Goal: Task Accomplishment & Management: Manage account settings

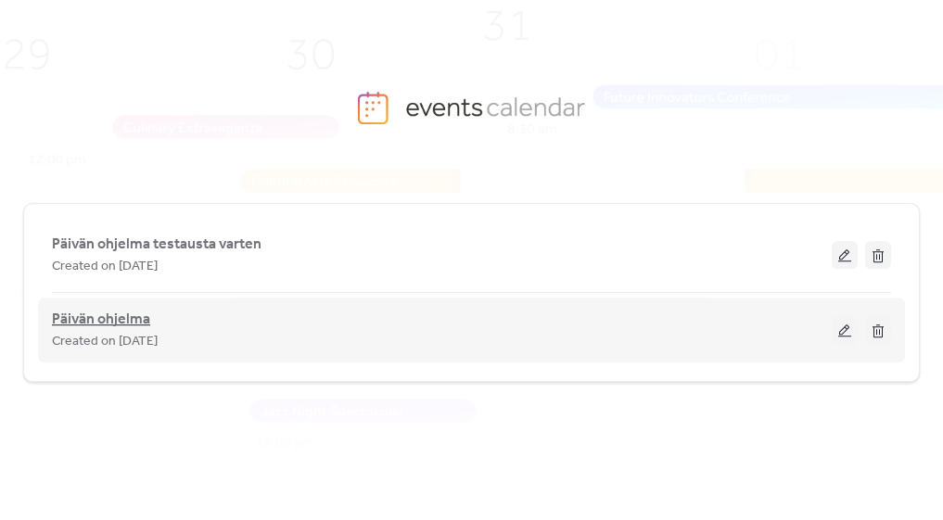
click at [104, 323] on span "Päivän ohjelma" at bounding box center [101, 320] width 98 height 22
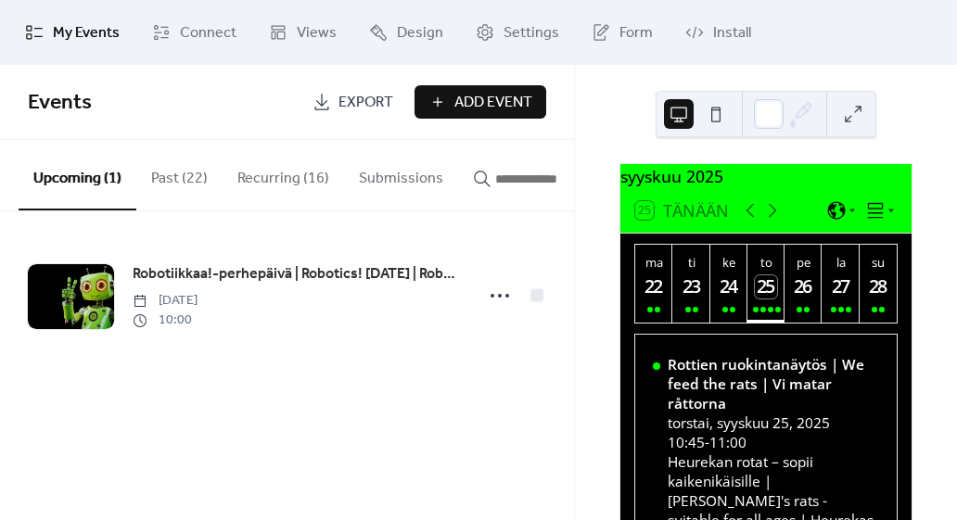
click at [265, 183] on button "Recurring (16)" at bounding box center [283, 174] width 121 height 69
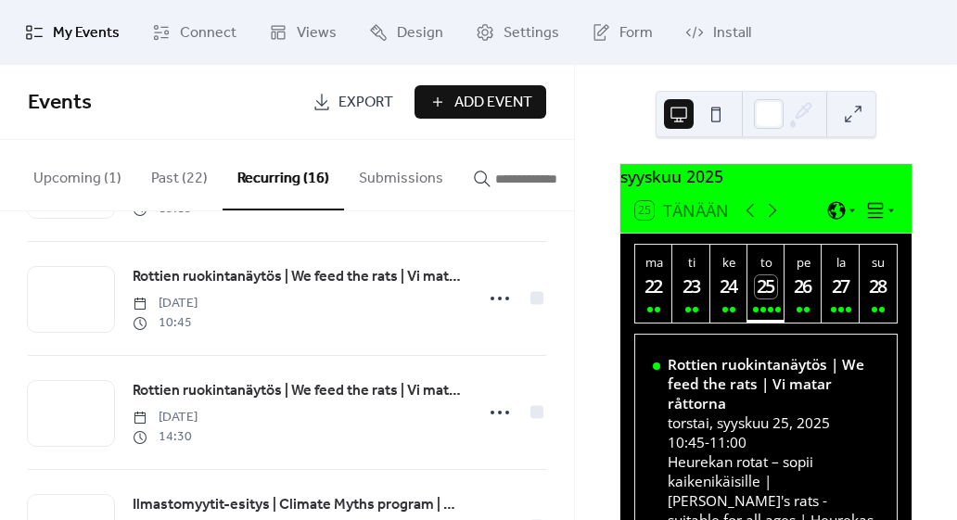
scroll to position [358, 0]
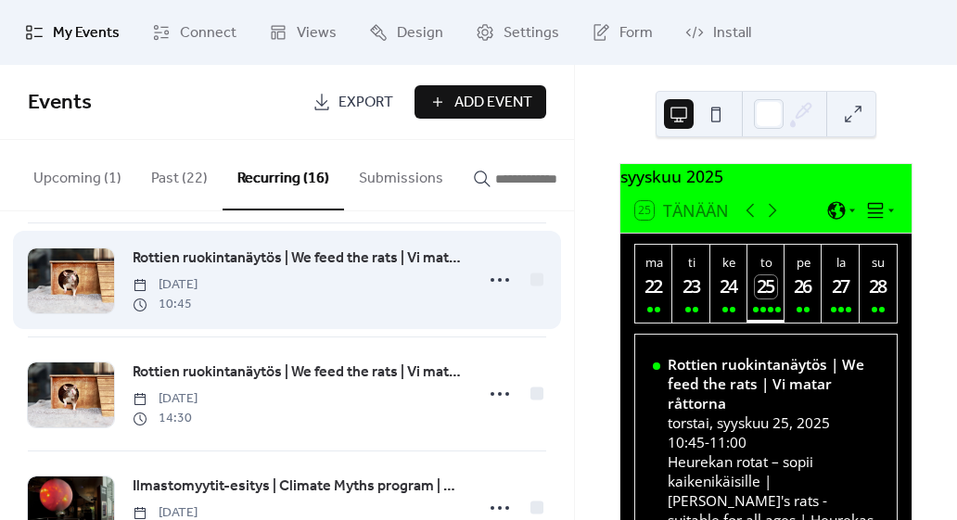
click at [263, 270] on span "Rottien ruokintanäytös | We feed the rats | Vi matar råttorna" at bounding box center [298, 259] width 330 height 22
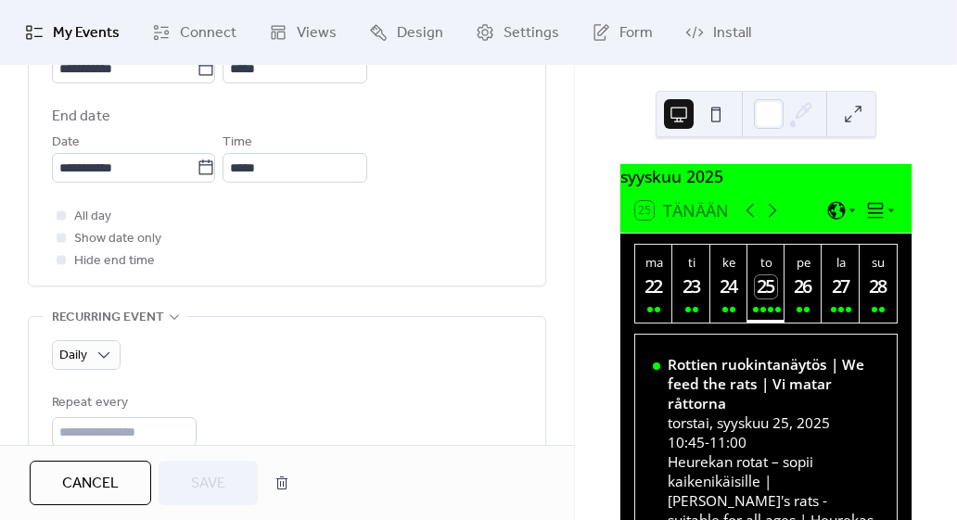
scroll to position [1047, 0]
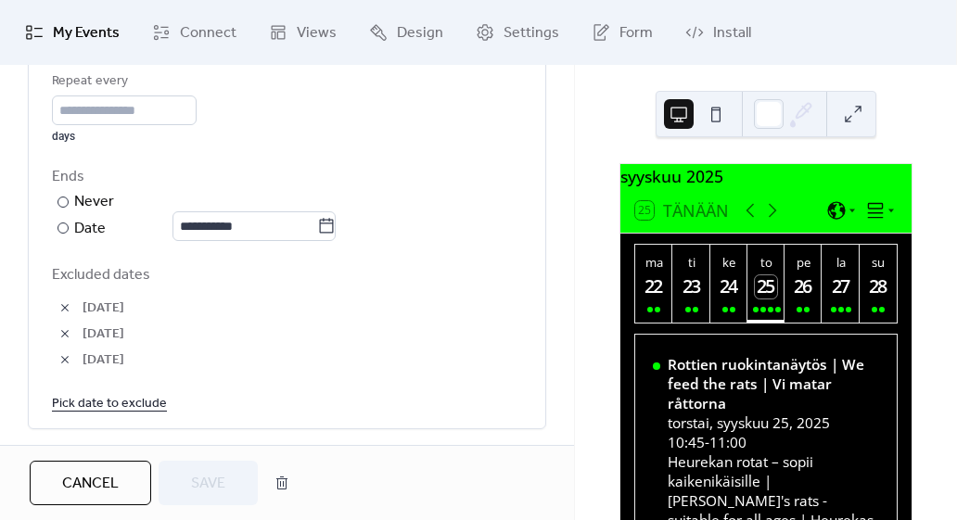
click at [101, 391] on link "Pick date to exclude" at bounding box center [109, 402] width 115 height 23
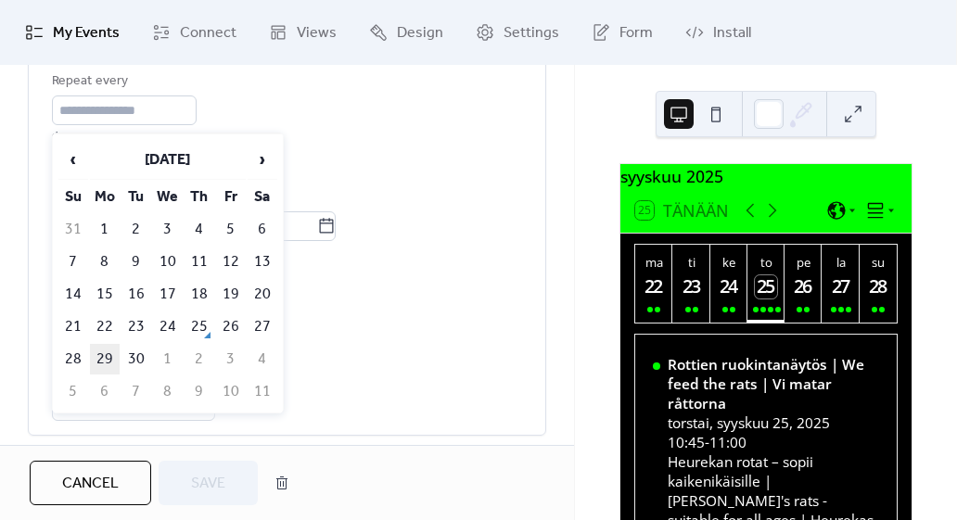
click at [95, 347] on td "29" at bounding box center [105, 359] width 30 height 31
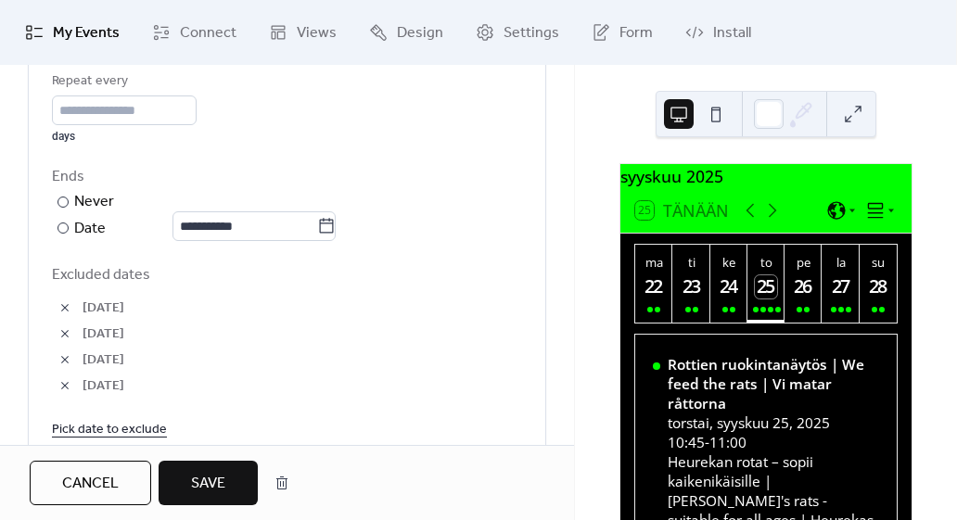
click at [83, 430] on link "Pick date to exclude" at bounding box center [109, 428] width 115 height 23
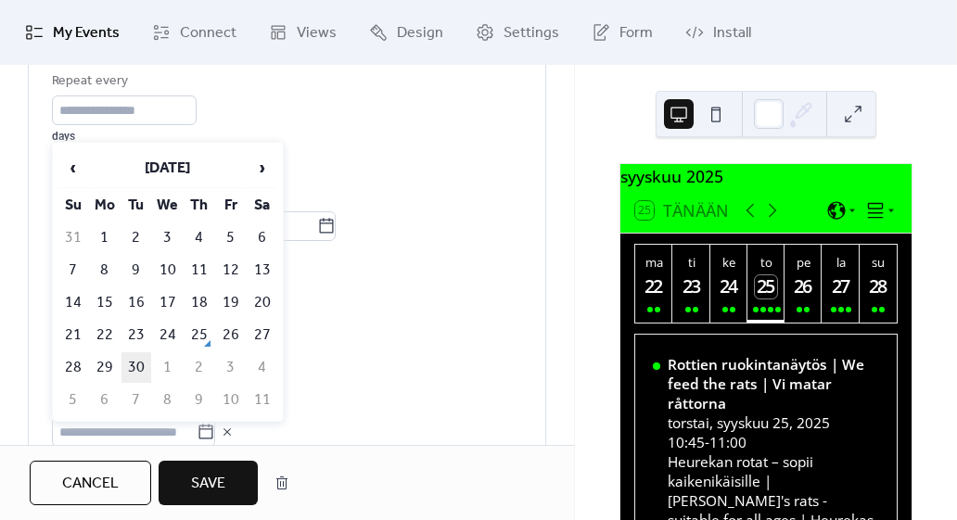
click at [133, 357] on td "30" at bounding box center [136, 367] width 30 height 31
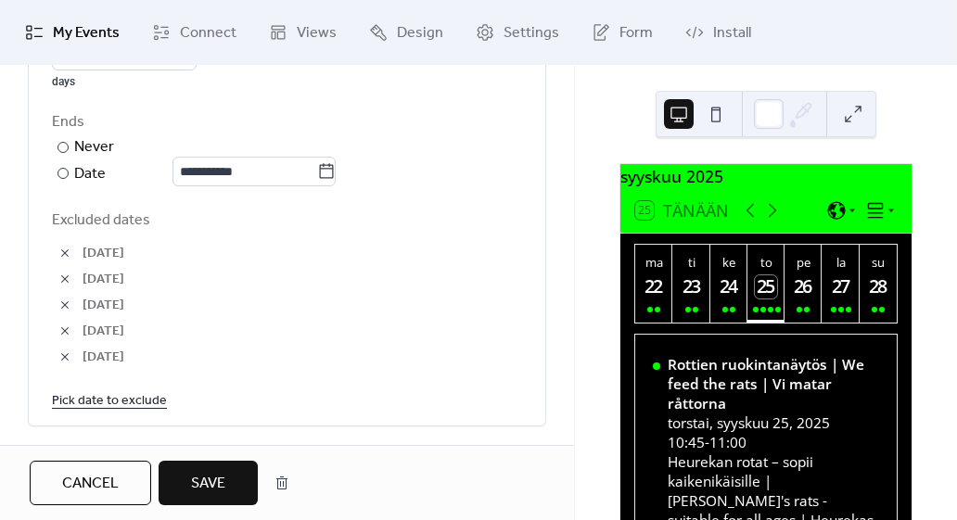
scroll to position [1147, 0]
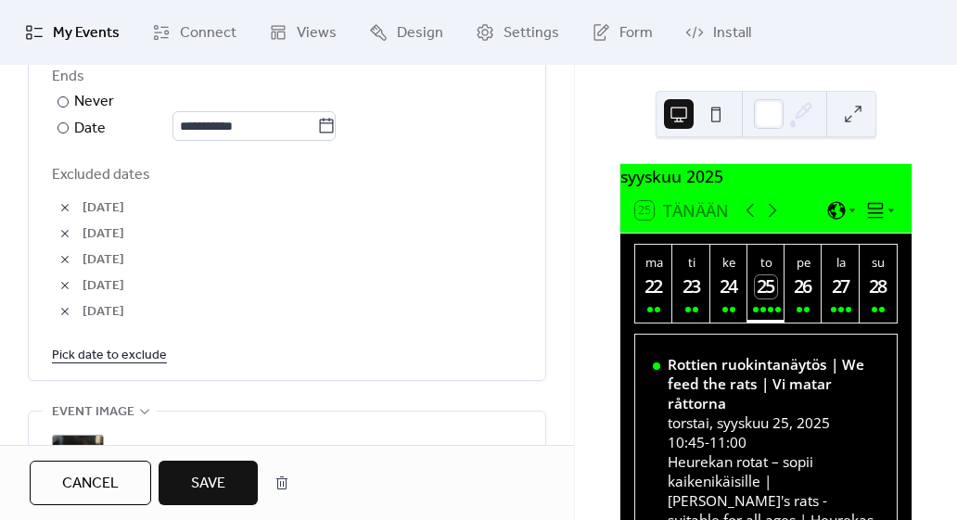
click at [108, 347] on link "Pick date to exclude" at bounding box center [109, 354] width 115 height 23
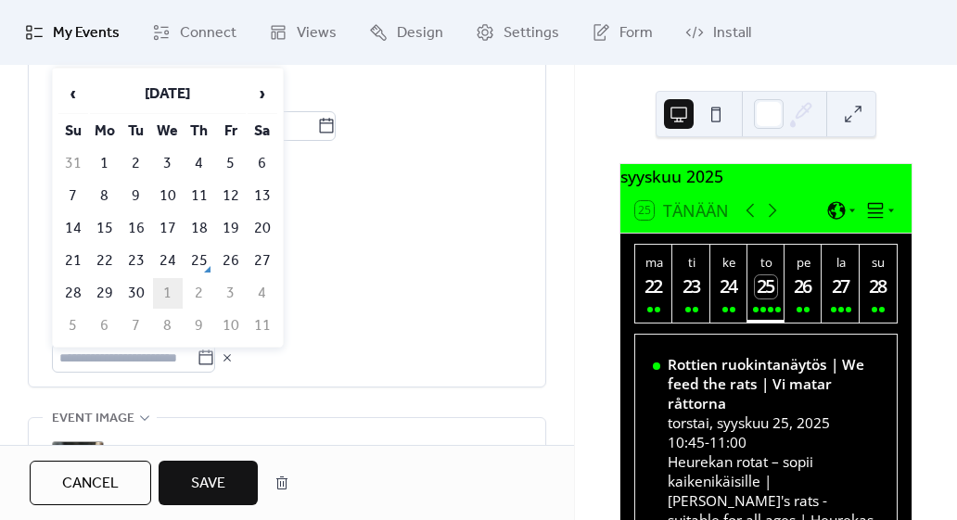
click at [162, 286] on td "1" at bounding box center [168, 293] width 30 height 31
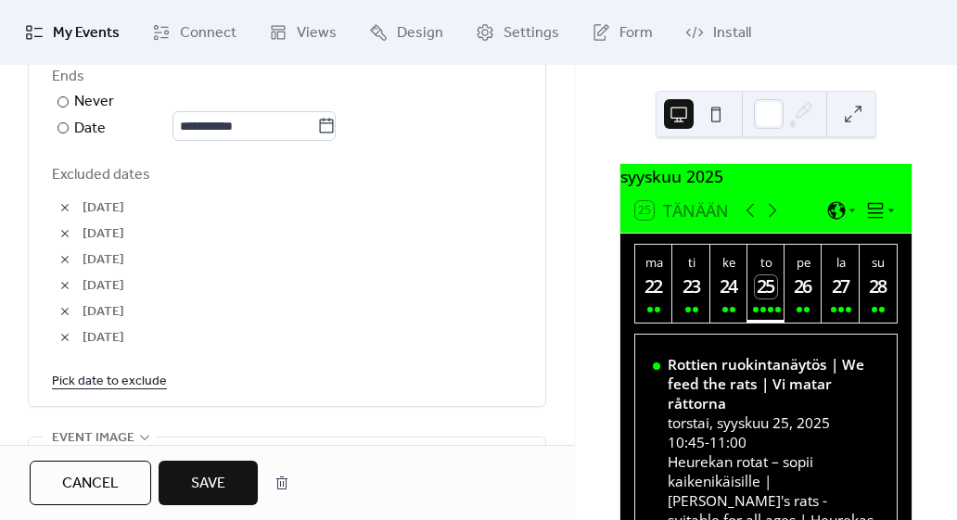
click at [132, 373] on link "Pick date to exclude" at bounding box center [109, 380] width 115 height 23
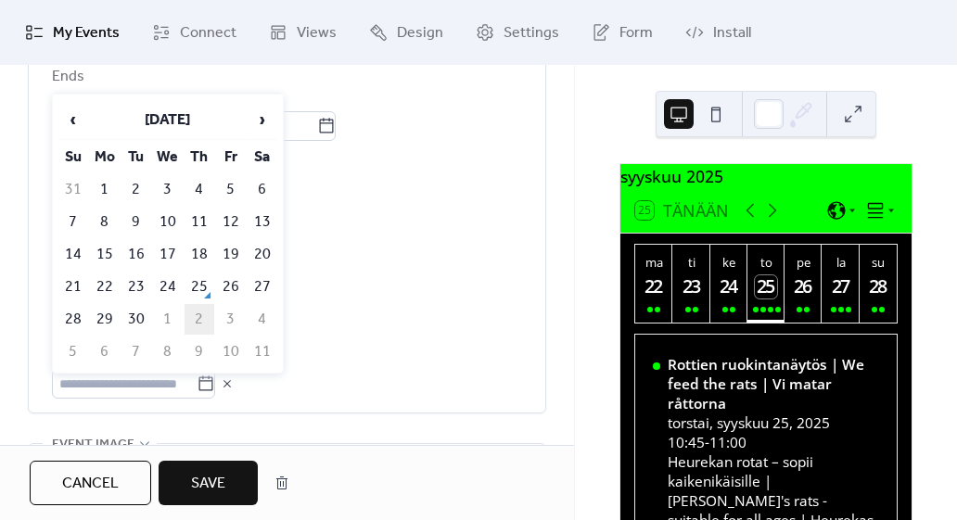
click at [207, 309] on td "2" at bounding box center [200, 319] width 30 height 31
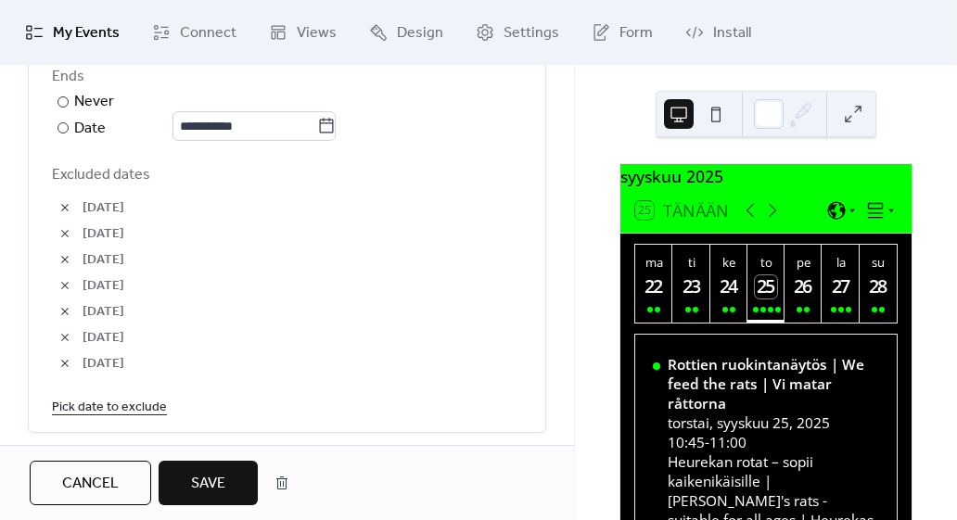
click at [104, 407] on link "Pick date to exclude" at bounding box center [109, 406] width 115 height 23
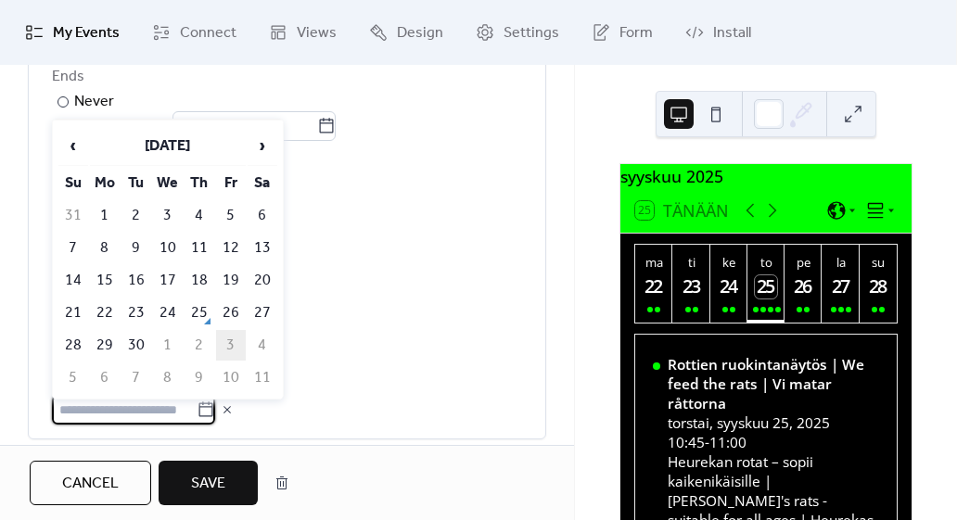
click at [230, 337] on td "3" at bounding box center [231, 345] width 30 height 31
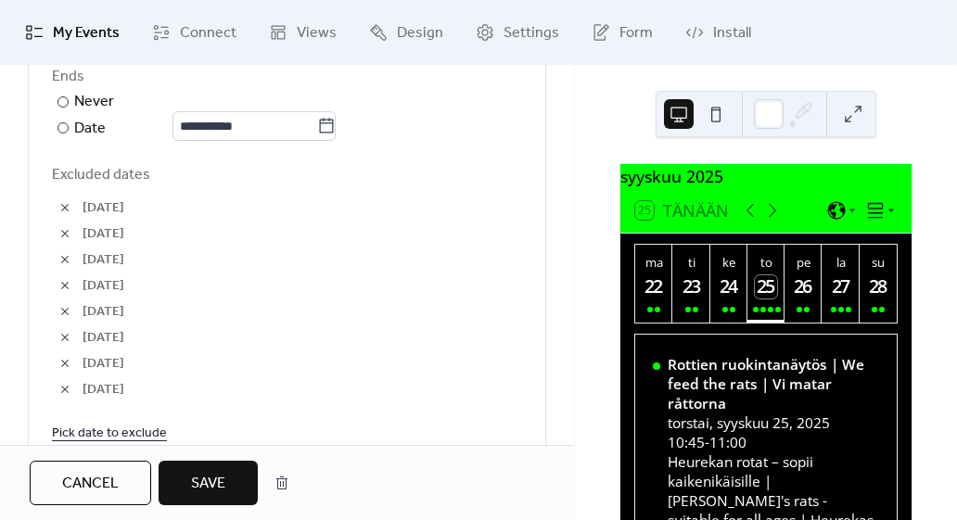
click at [106, 433] on link "Pick date to exclude" at bounding box center [109, 432] width 115 height 23
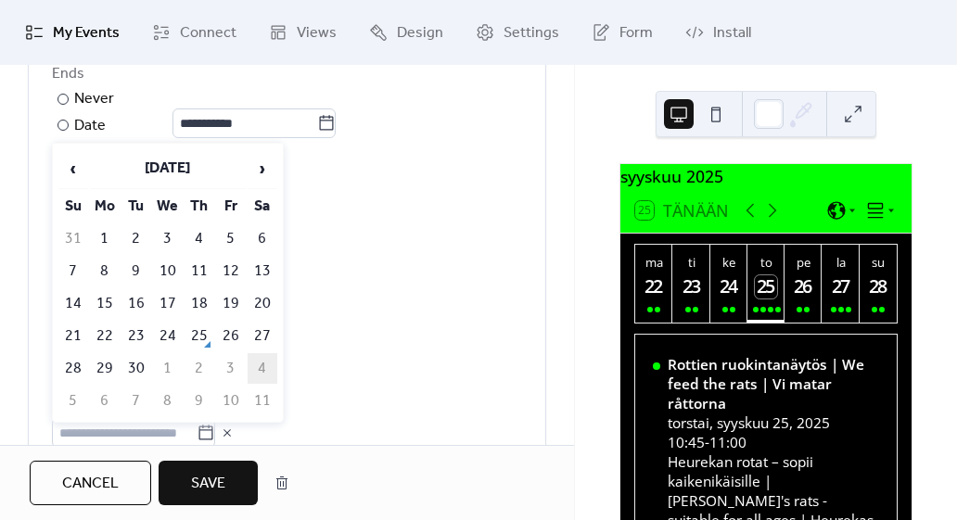
click at [262, 362] on td "4" at bounding box center [263, 368] width 30 height 31
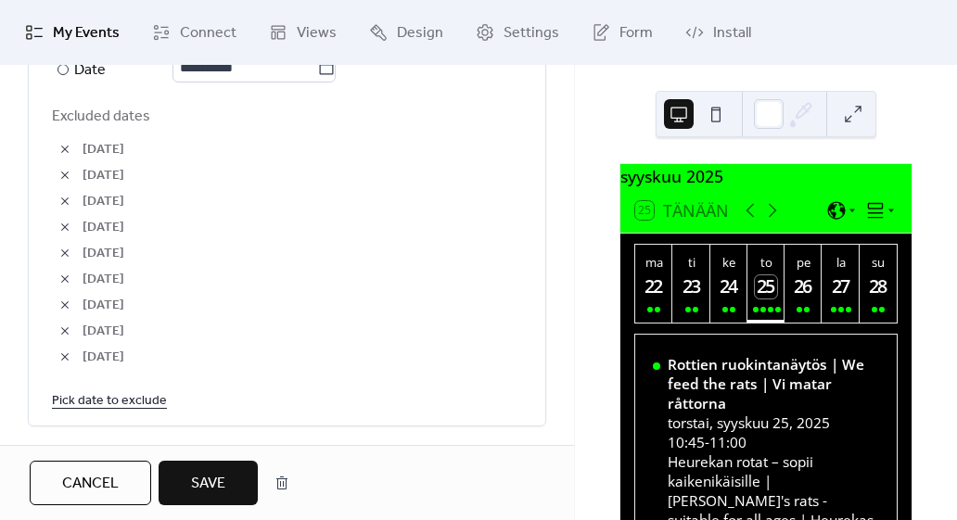
scroll to position [1206, 0]
click at [91, 396] on link "Pick date to exclude" at bounding box center [109, 399] width 115 height 23
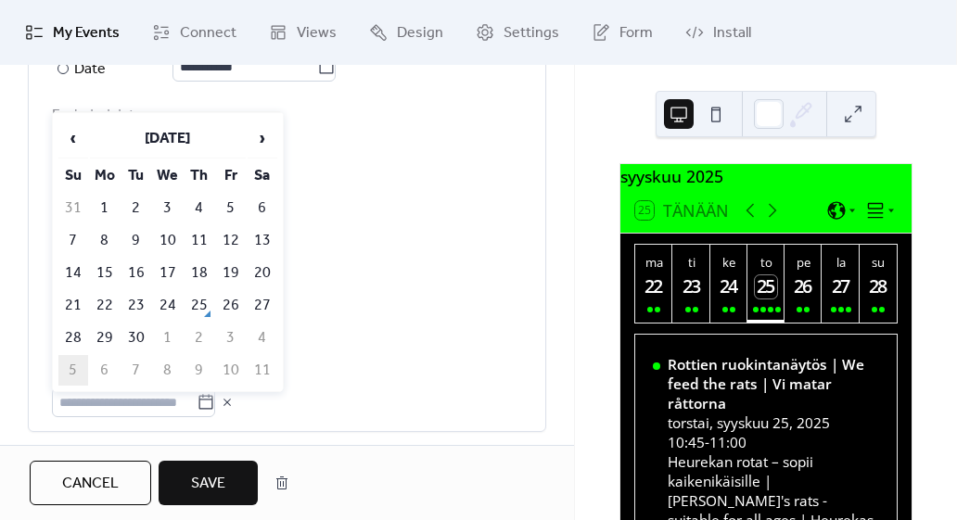
click at [75, 373] on td "5" at bounding box center [73, 370] width 30 height 31
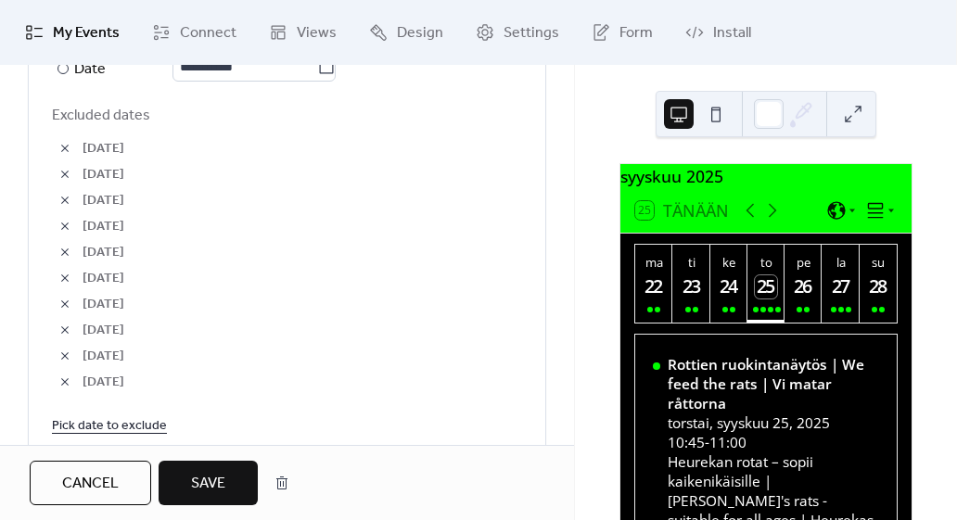
click at [207, 484] on span "Save" at bounding box center [208, 484] width 34 height 22
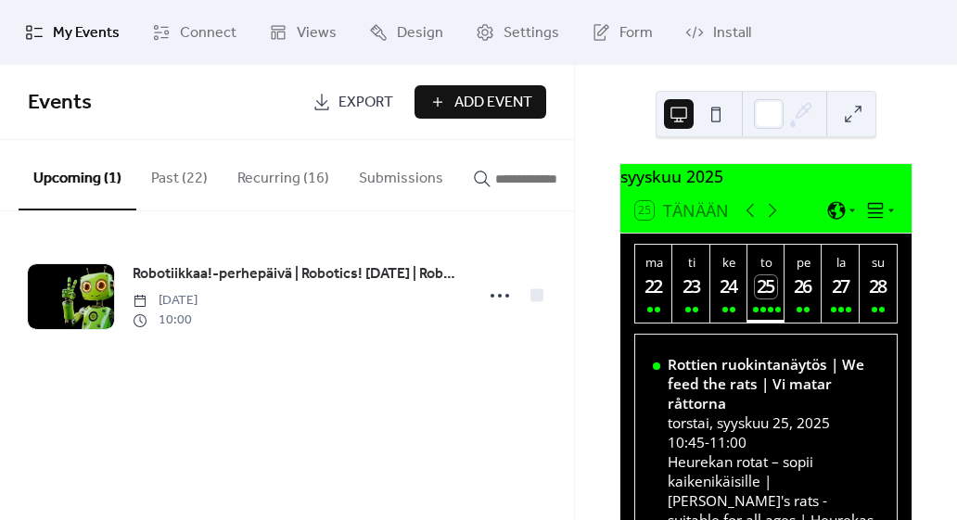
click at [870, 271] on div "su" at bounding box center [878, 262] width 26 height 17
click at [778, 222] on icon at bounding box center [772, 210] width 22 height 22
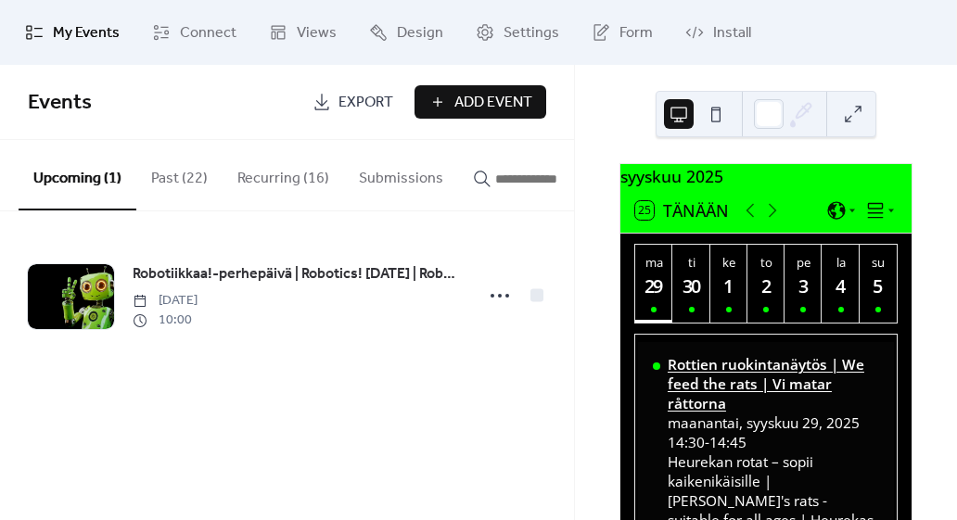
scroll to position [87, 0]
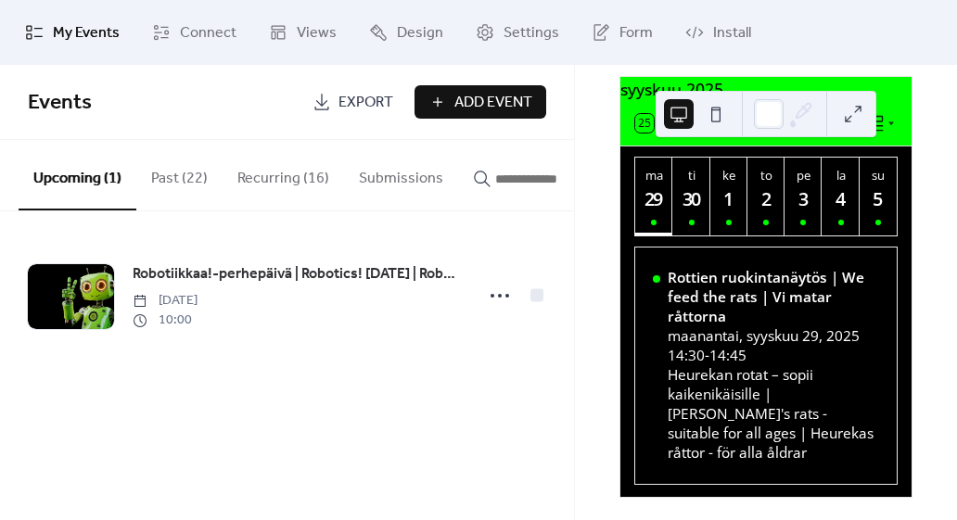
click at [158, 188] on button "Past (22)" at bounding box center [179, 174] width 86 height 69
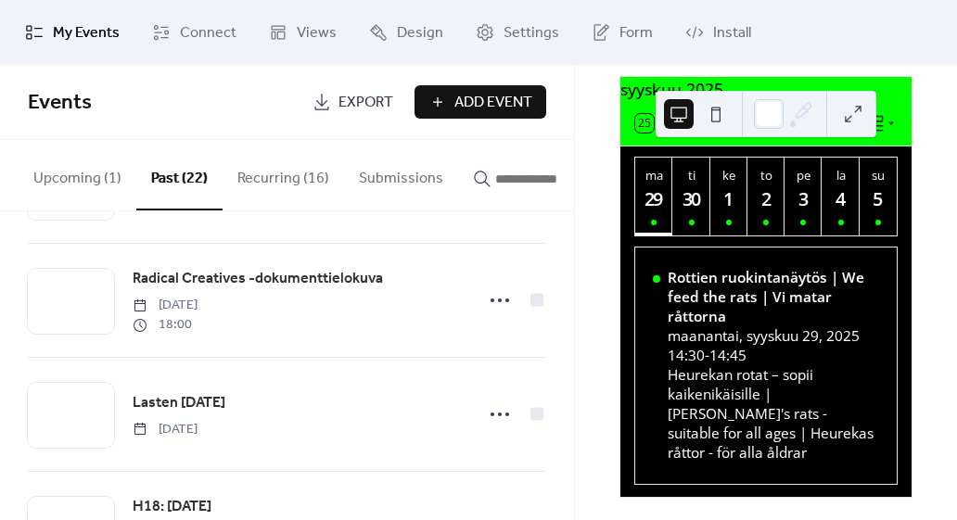
scroll to position [2264, 0]
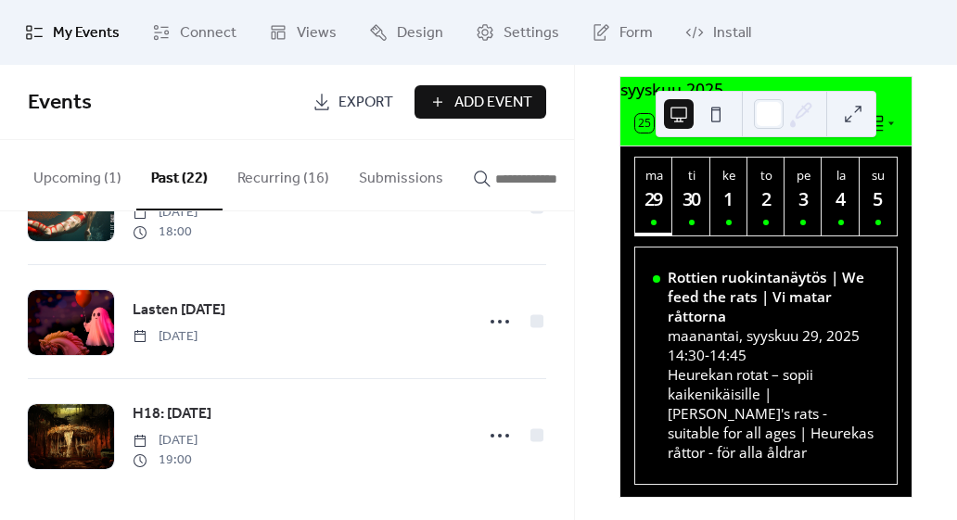
click at [285, 167] on button "Recurring (16)" at bounding box center [283, 174] width 121 height 69
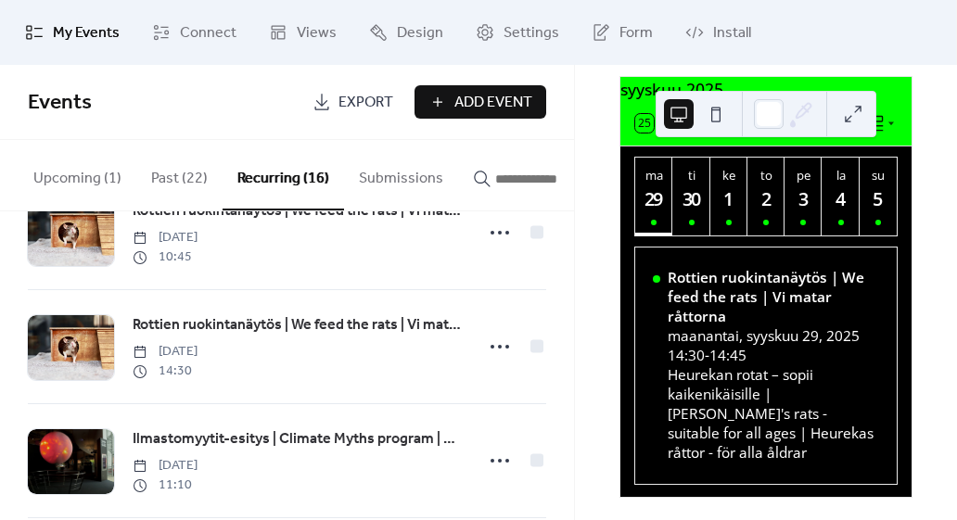
scroll to position [406, 0]
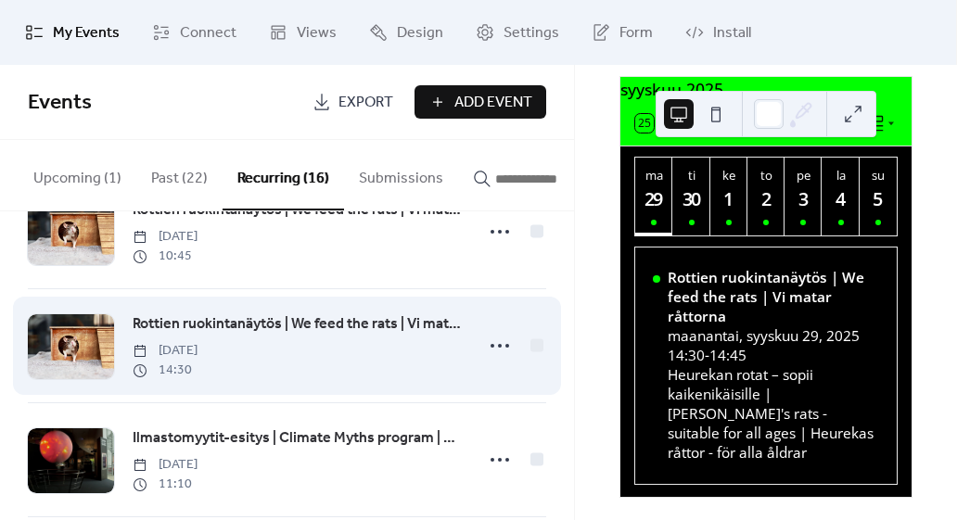
click at [198, 350] on span "[DATE]" at bounding box center [165, 350] width 65 height 19
click at [256, 328] on span "Rottien ruokintanäytös | We feed the rats | Vi matar råttorna" at bounding box center [298, 324] width 330 height 22
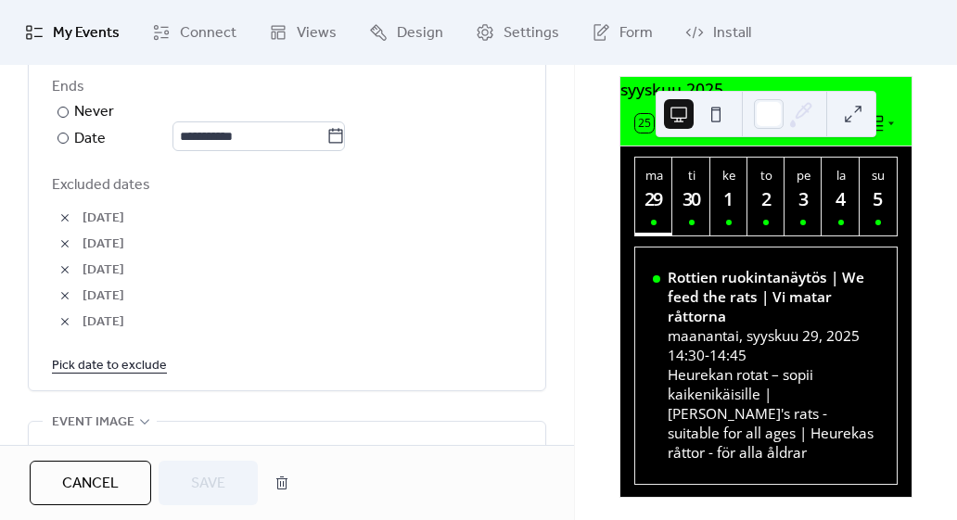
scroll to position [1140, 0]
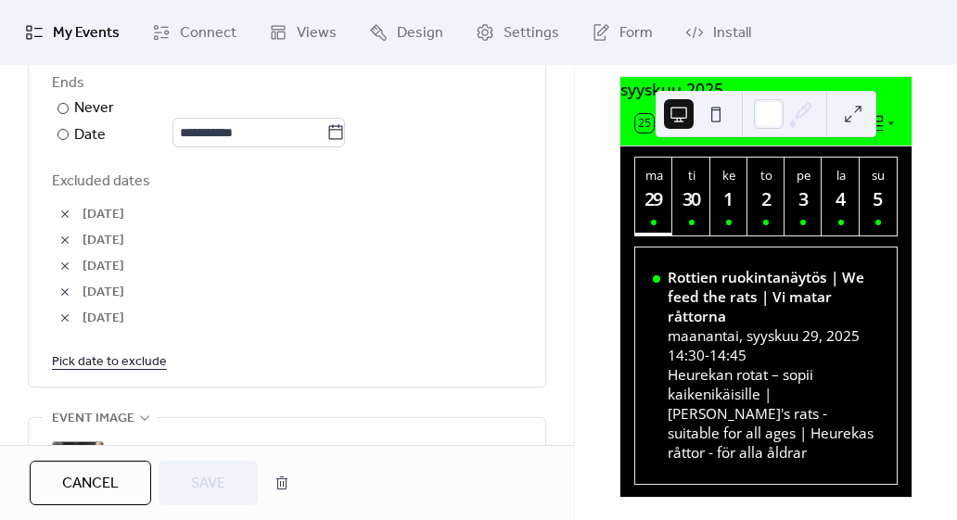
click at [76, 362] on link "Pick date to exclude" at bounding box center [109, 361] width 115 height 23
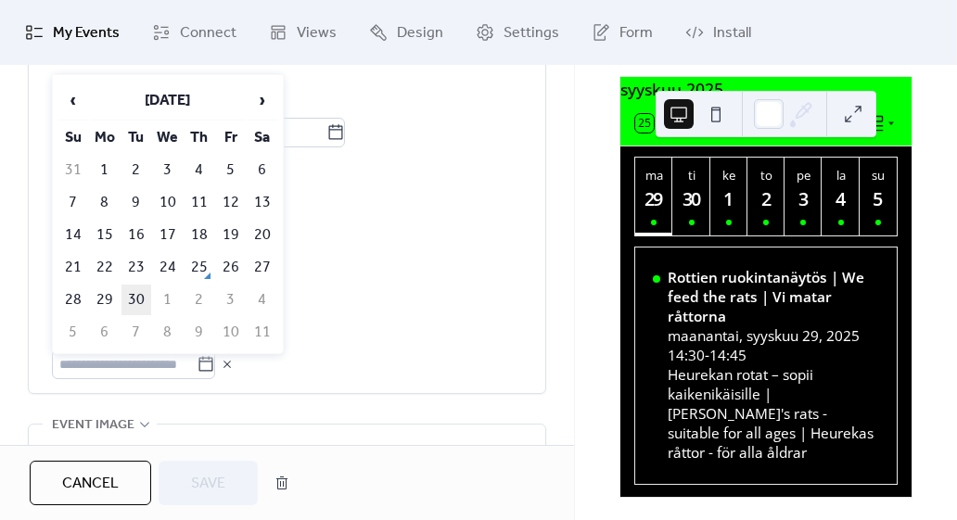
click at [140, 295] on td "30" at bounding box center [136, 300] width 30 height 31
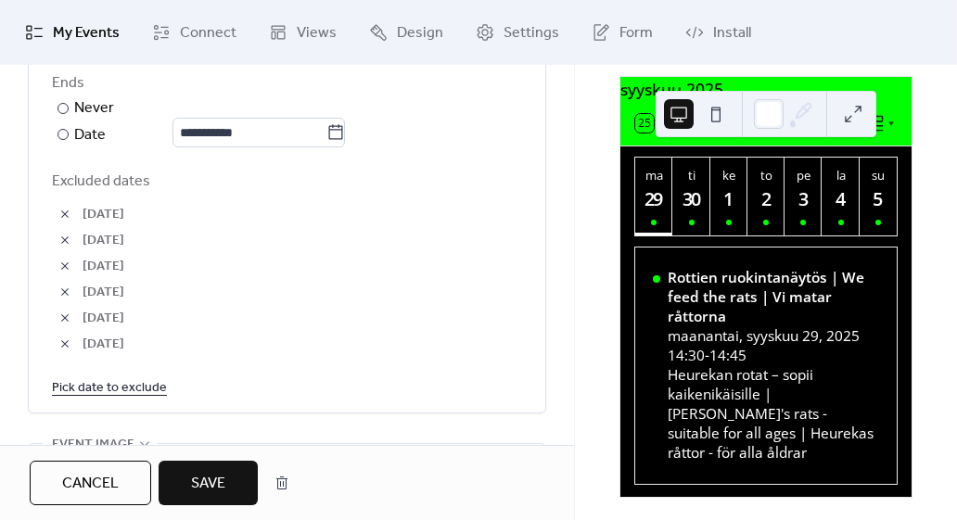
click at [109, 380] on link "Pick date to exclude" at bounding box center [109, 387] width 115 height 23
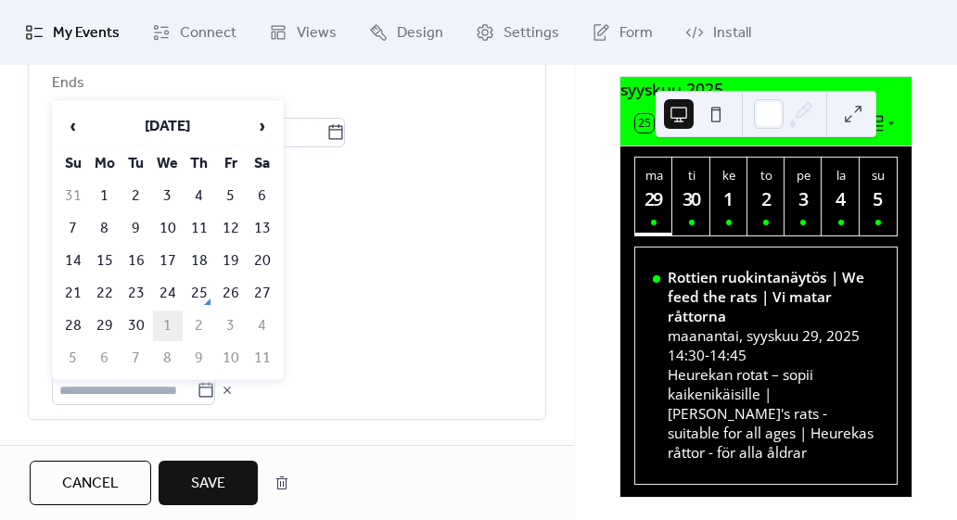
click at [163, 320] on td "1" at bounding box center [168, 326] width 30 height 31
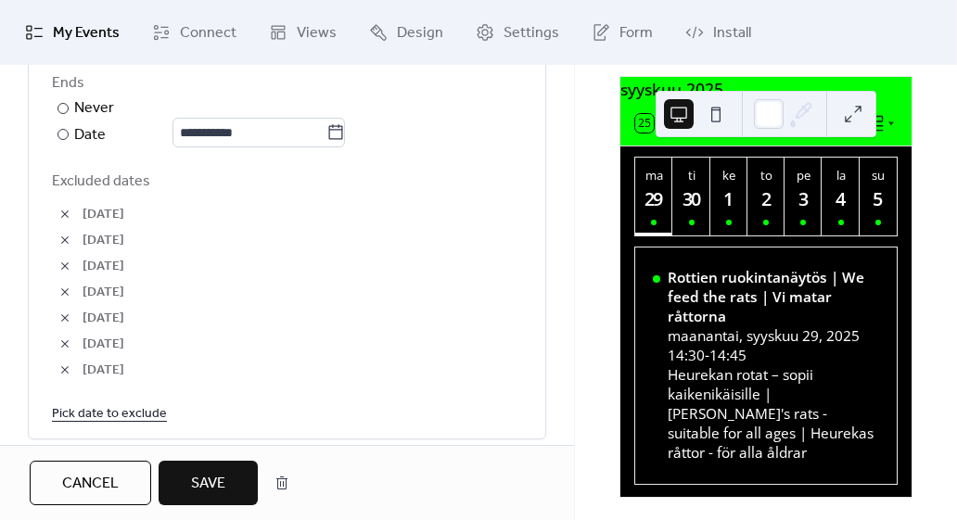
click at [77, 406] on link "Pick date to exclude" at bounding box center [109, 412] width 115 height 23
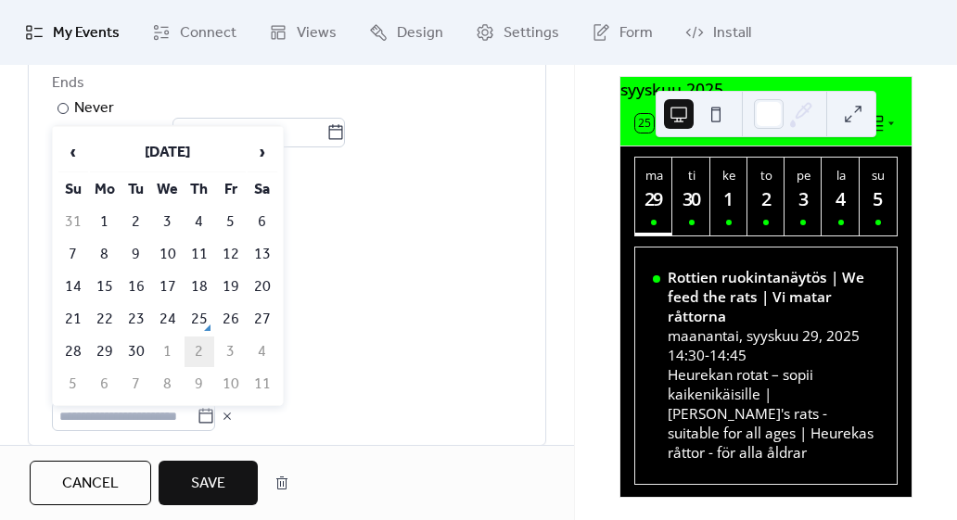
click at [204, 342] on td "2" at bounding box center [200, 352] width 30 height 31
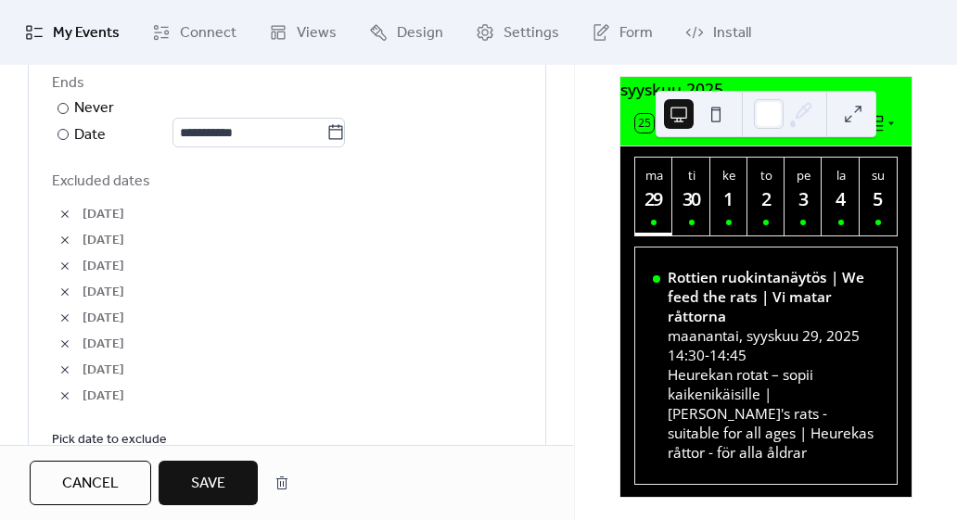
click at [74, 438] on link "Pick date to exclude" at bounding box center [109, 438] width 115 height 23
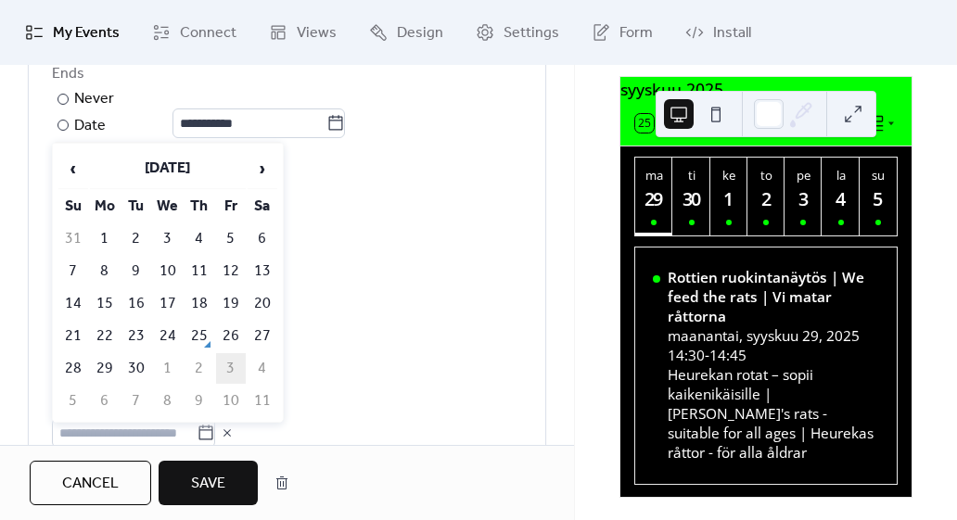
click at [219, 371] on td "3" at bounding box center [231, 368] width 30 height 31
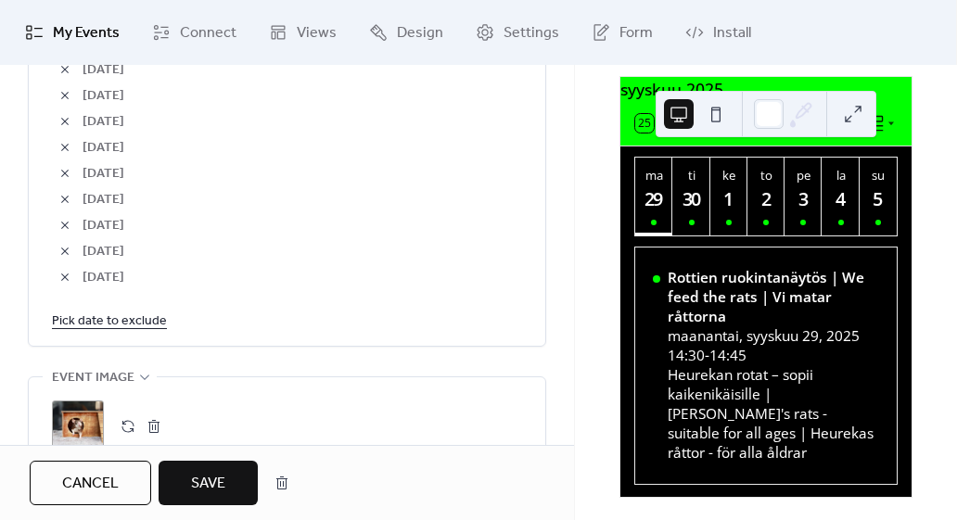
scroll to position [1285, 0]
click at [136, 314] on link "Pick date to exclude" at bounding box center [109, 320] width 115 height 23
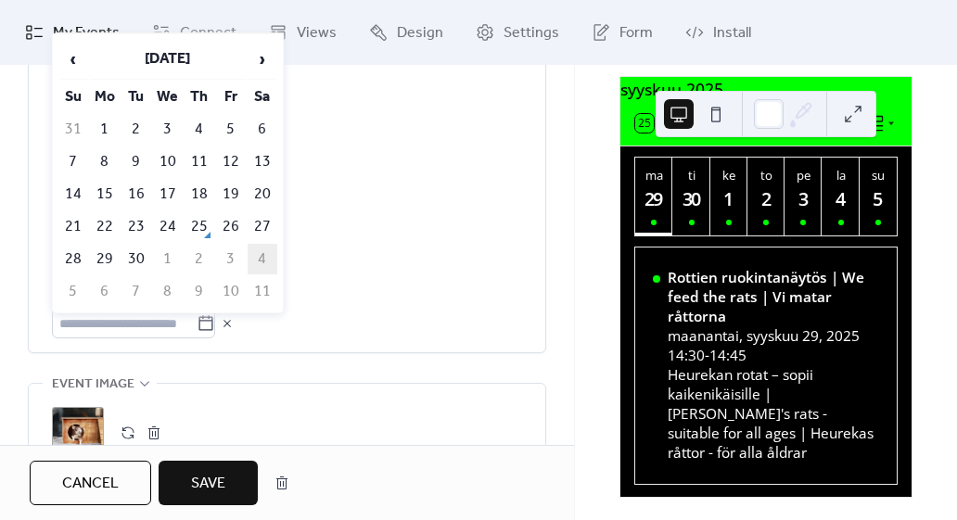
click at [260, 251] on td "4" at bounding box center [263, 259] width 30 height 31
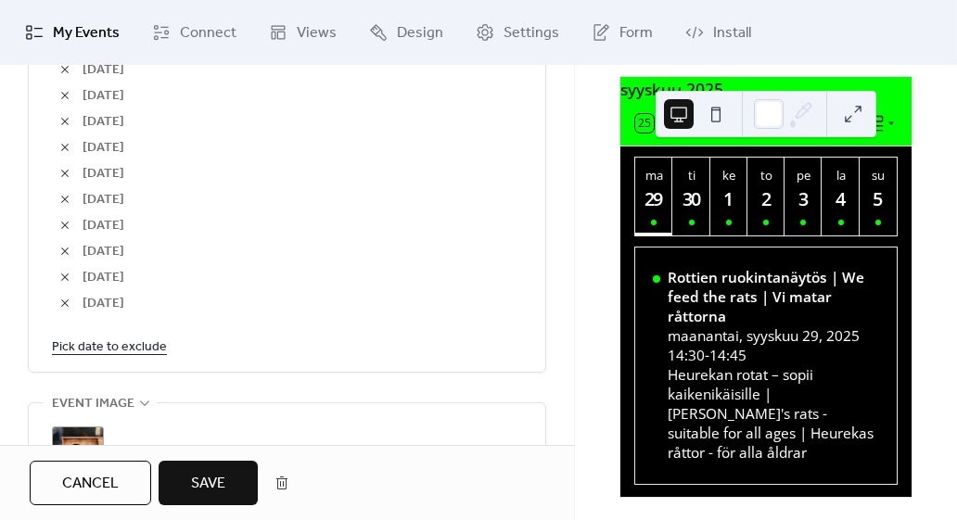
click at [110, 338] on link "Pick date to exclude" at bounding box center [109, 346] width 115 height 23
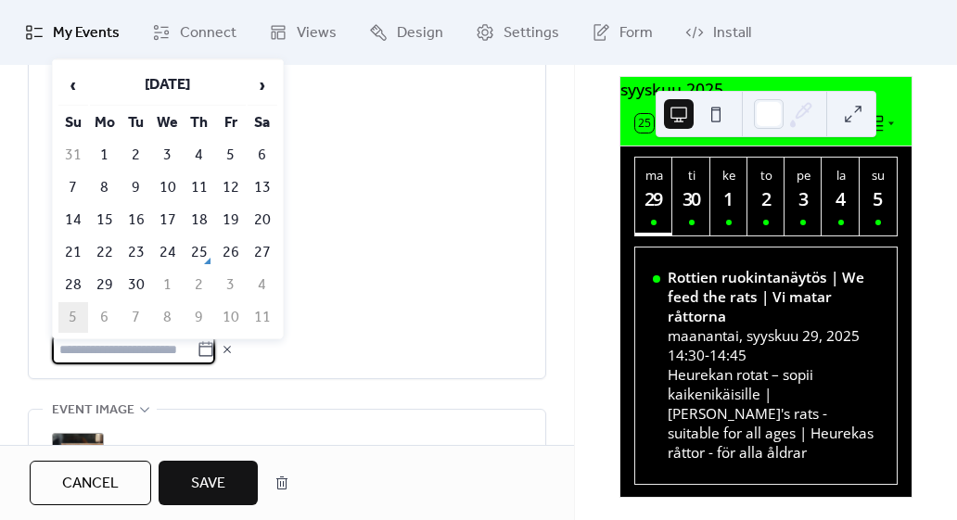
click at [69, 304] on td "5" at bounding box center [73, 317] width 30 height 31
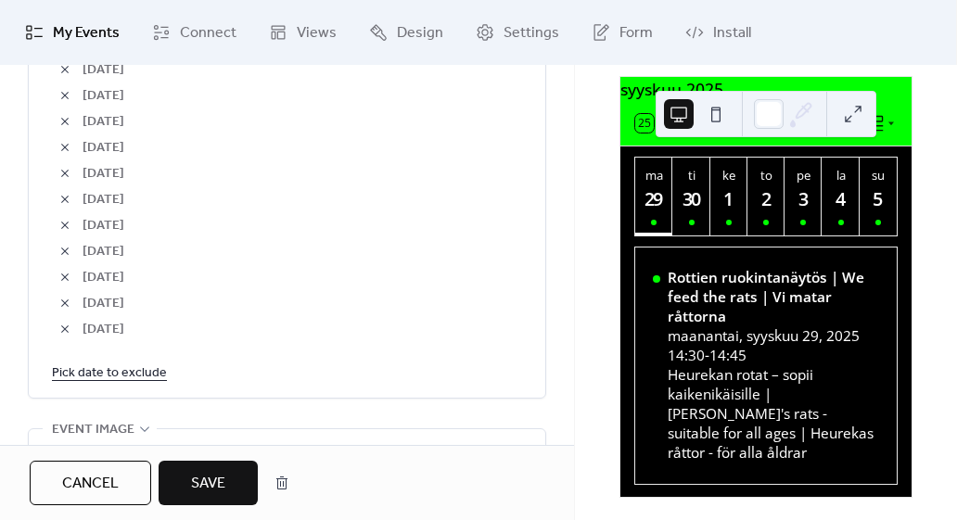
click at [206, 475] on span "Save" at bounding box center [208, 484] width 34 height 22
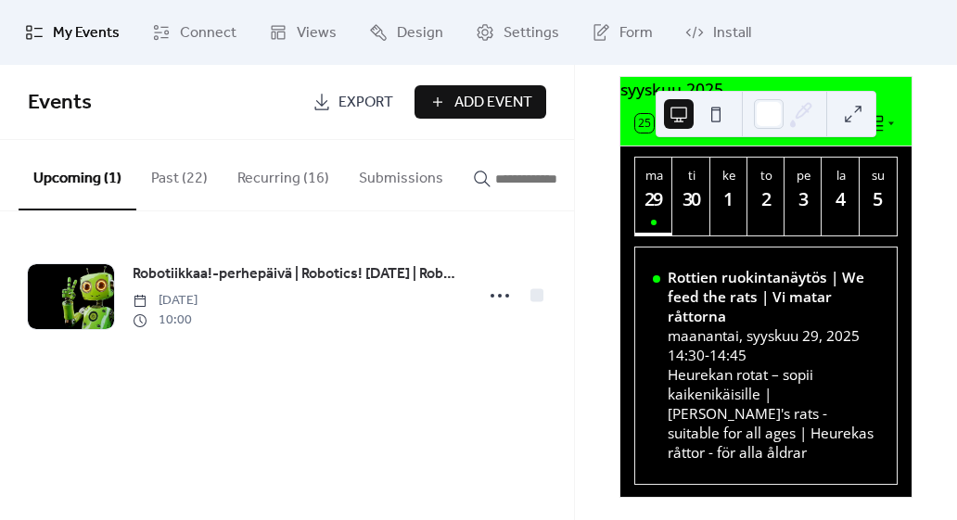
click at [295, 169] on button "Recurring (16)" at bounding box center [283, 174] width 121 height 69
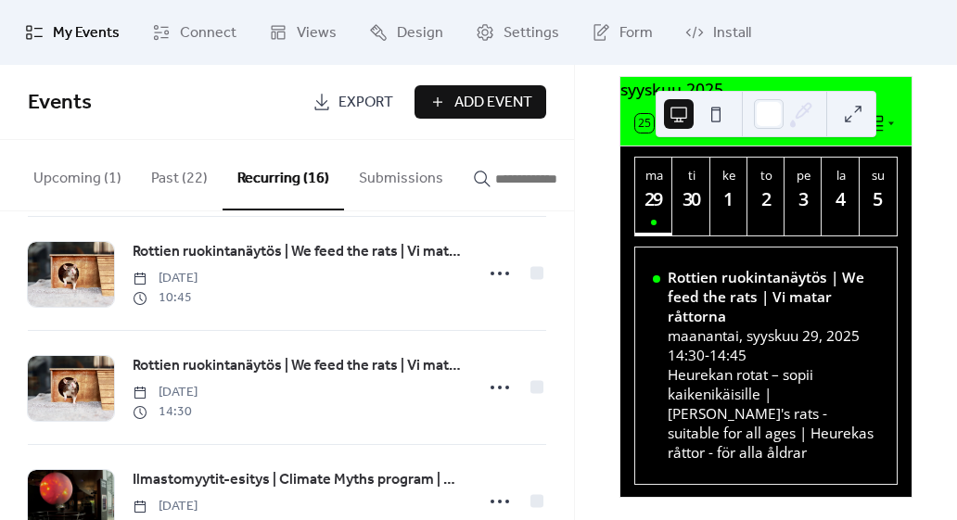
scroll to position [363, 0]
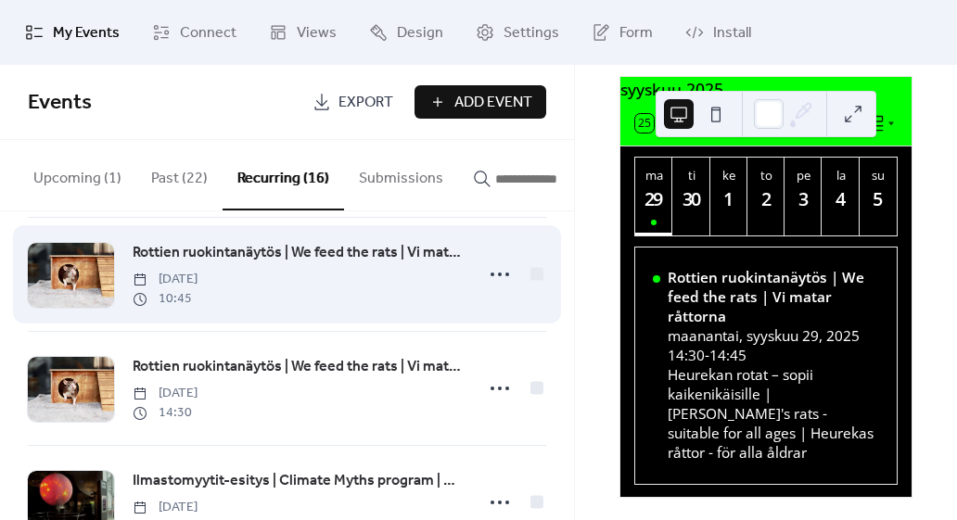
click at [219, 317] on div "Rottien ruokintanäytös | We feed the rats | Vi matar råttorna [DATE] 10:45" at bounding box center [287, 274] width 518 height 113
click at [225, 248] on span "Rottien ruokintanäytös | We feed the rats | Vi matar råttorna" at bounding box center [298, 253] width 330 height 22
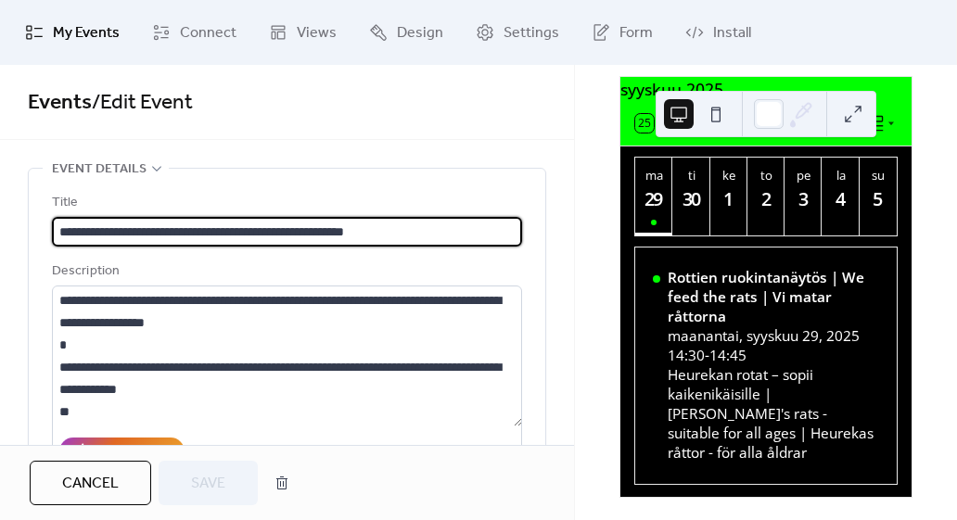
type input "**********"
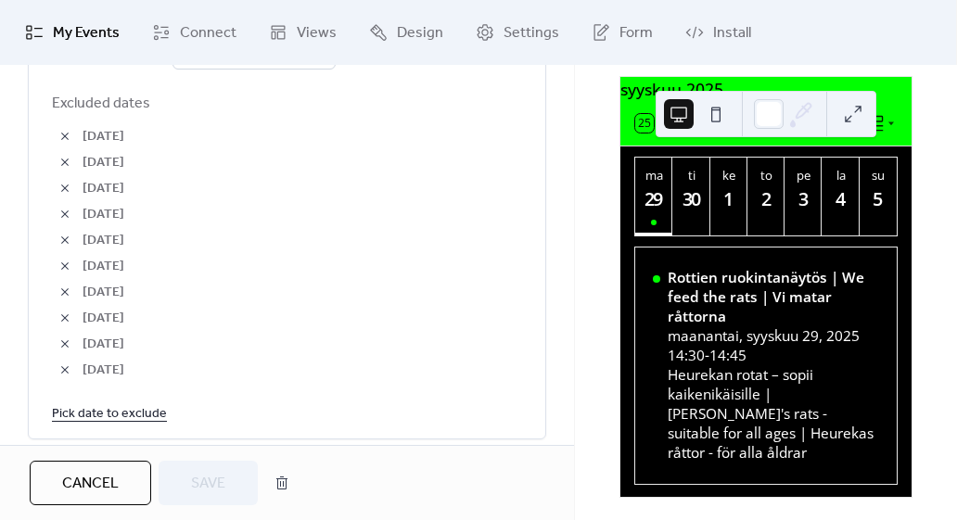
scroll to position [1219, 0]
click at [68, 205] on button "button" at bounding box center [65, 213] width 26 height 26
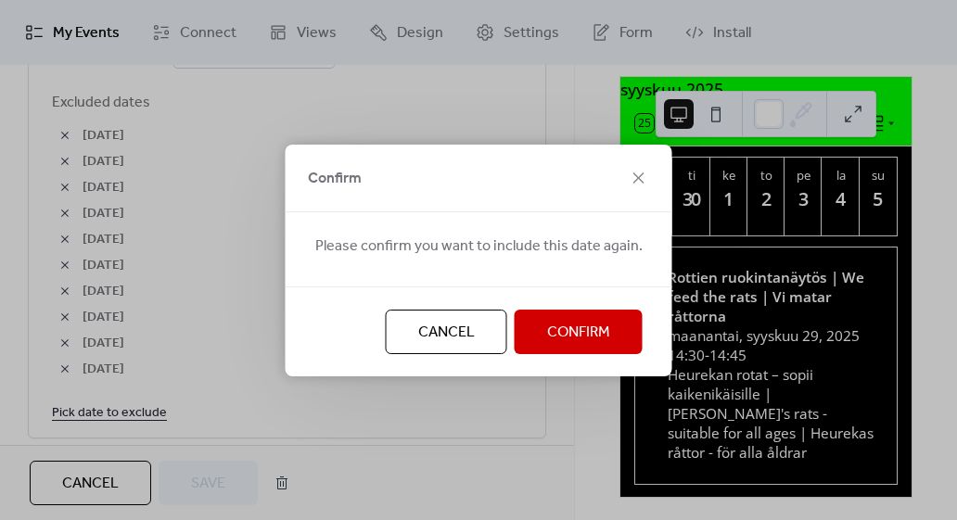
click at [568, 325] on span "Confirm" at bounding box center [578, 333] width 63 height 22
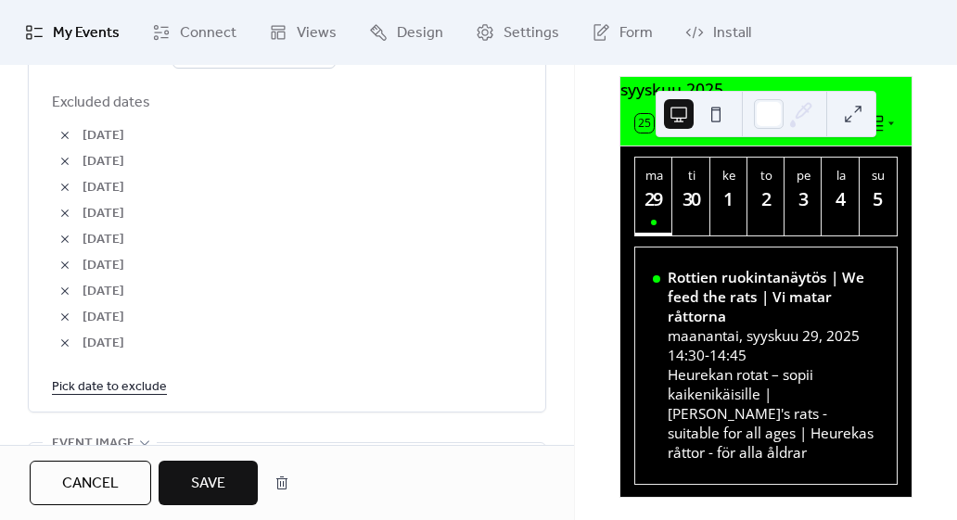
click at [217, 469] on button "Save" at bounding box center [208, 483] width 99 height 45
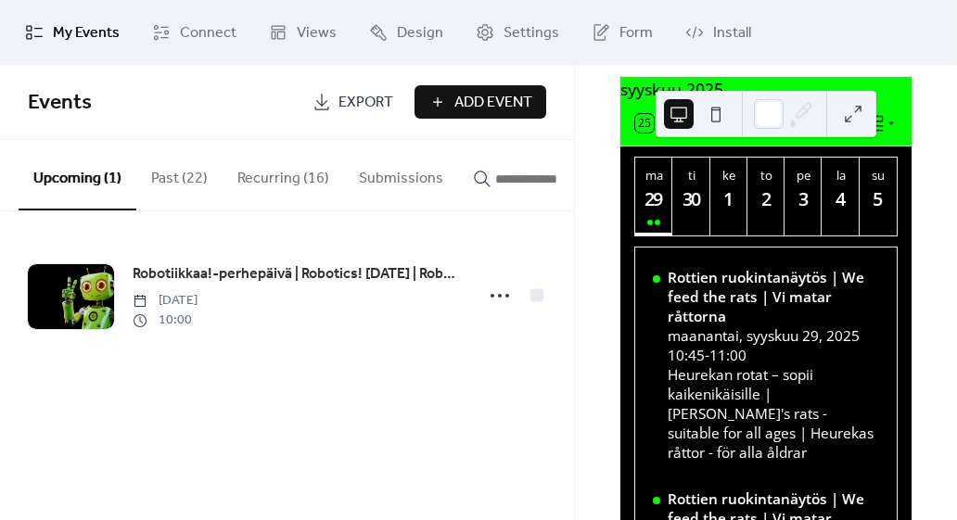
click at [301, 165] on button "Recurring (16)" at bounding box center [283, 174] width 121 height 69
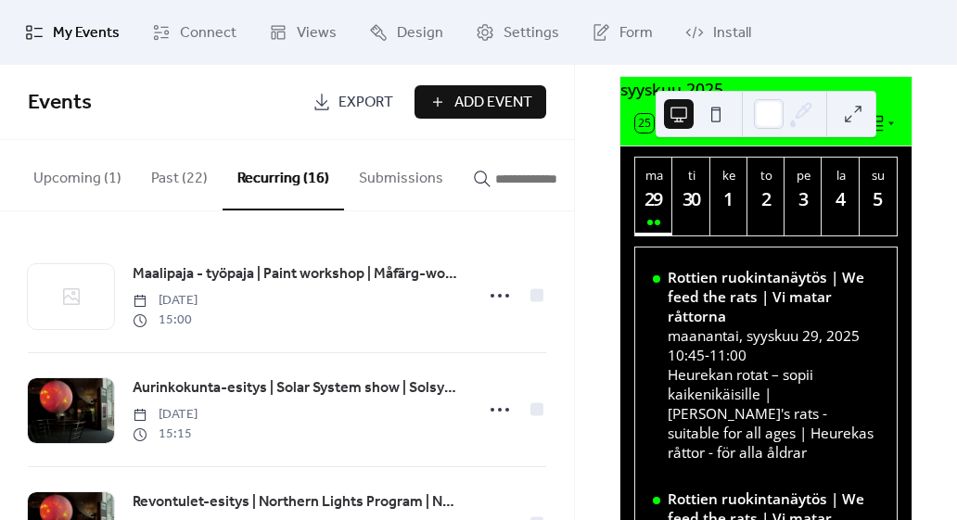
scroll to position [291, 0]
